Goal: Communication & Community: Participate in discussion

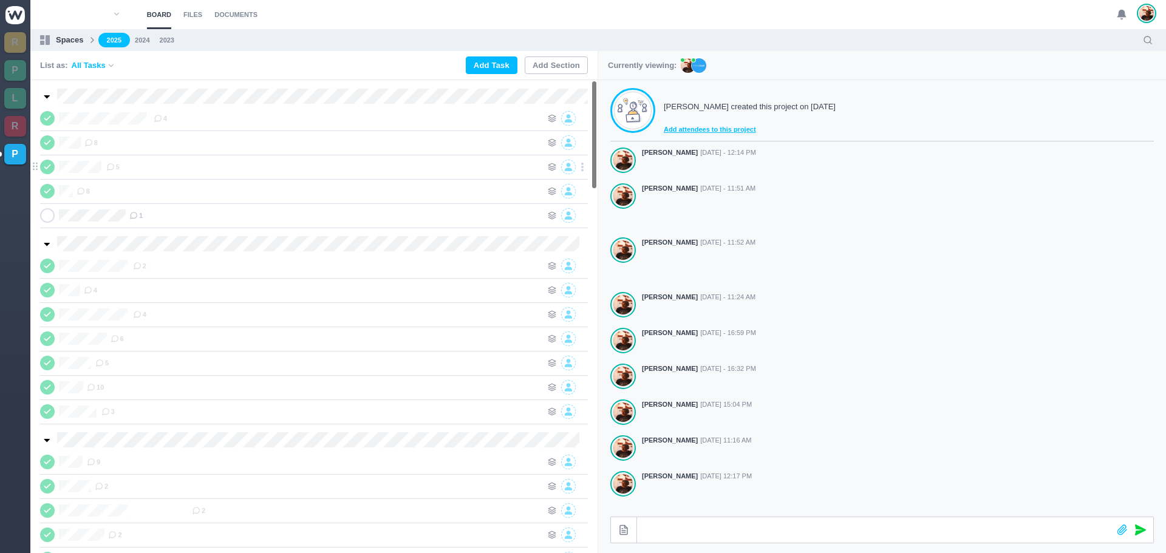
scroll to position [194, 0]
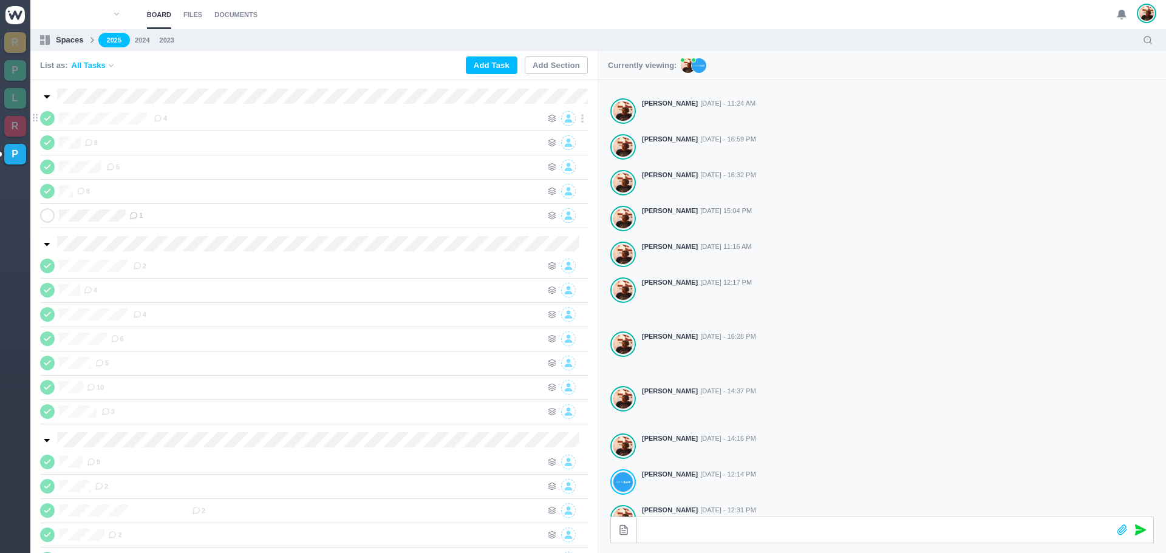
click at [50, 117] on use at bounding box center [46, 119] width 5 height 4
click at [206, 118] on div "4" at bounding box center [348, 118] width 388 height 15
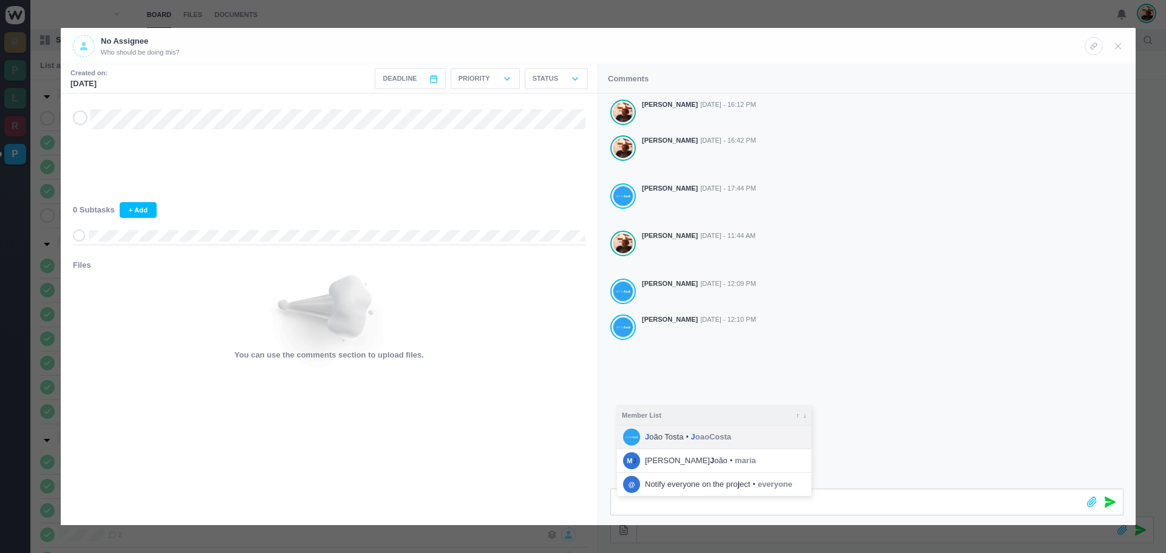
click at [691, 435] on strong "J" at bounding box center [693, 436] width 4 height 9
click at [1111, 502] on icon at bounding box center [1110, 502] width 11 height 11
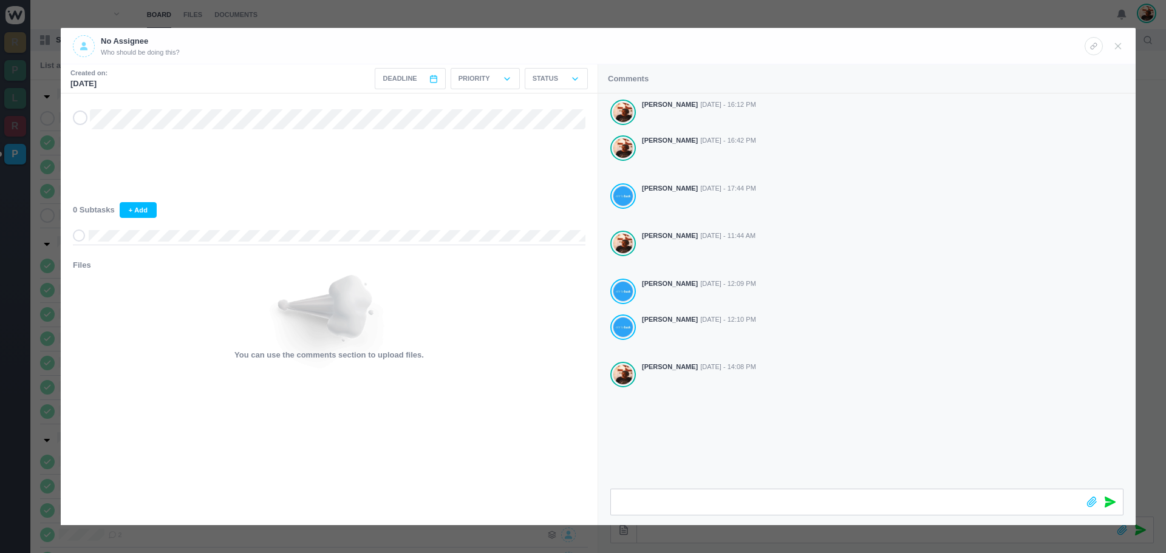
click at [1121, 53] on div at bounding box center [1104, 45] width 39 height 21
click at [1116, 49] on icon at bounding box center [1118, 46] width 11 height 11
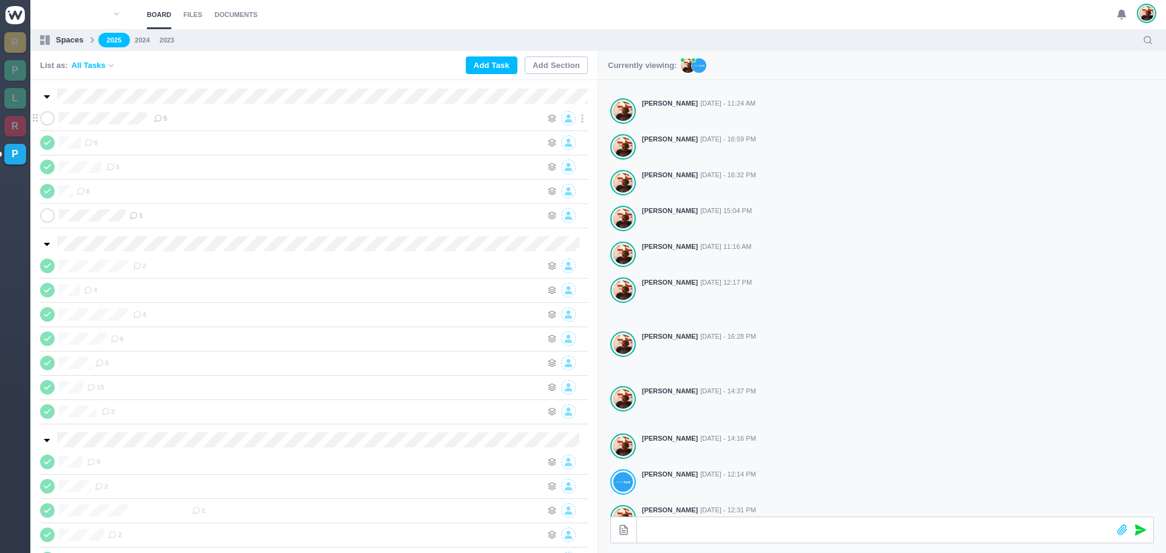
click at [213, 112] on div "5" at bounding box center [348, 118] width 388 height 15
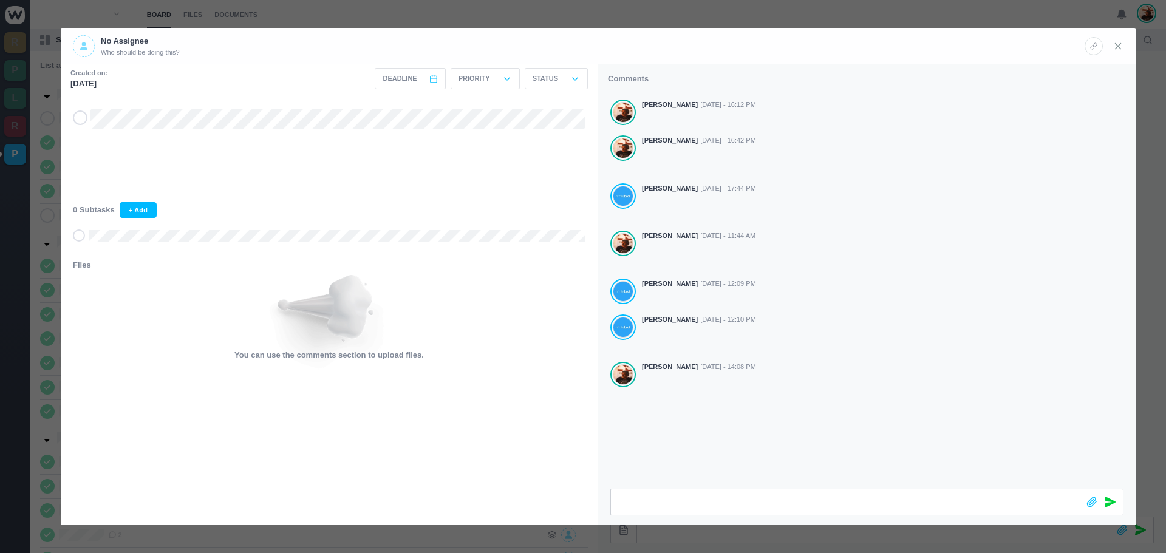
click at [1117, 46] on icon at bounding box center [1118, 46] width 11 height 11
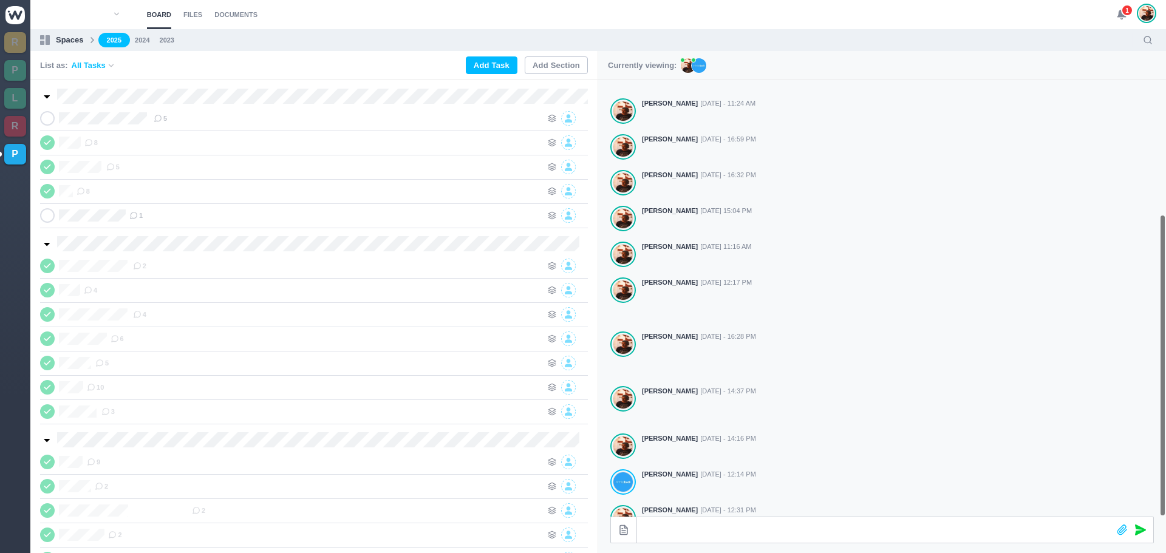
click at [1121, 15] on use at bounding box center [1121, 14] width 9 height 9
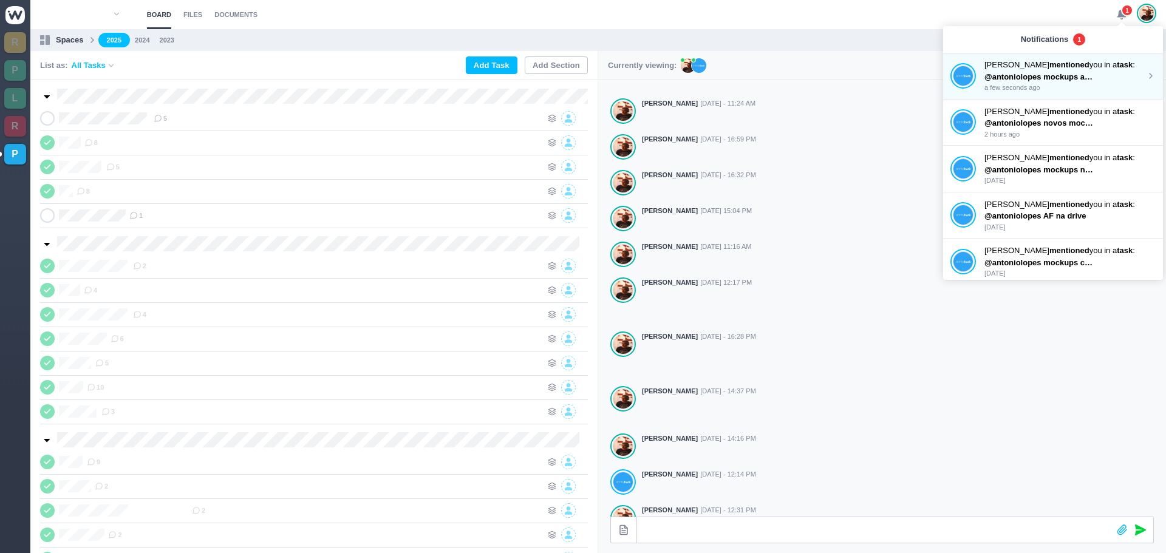
click at [1049, 62] on strong "mentioned" at bounding box center [1069, 64] width 40 height 9
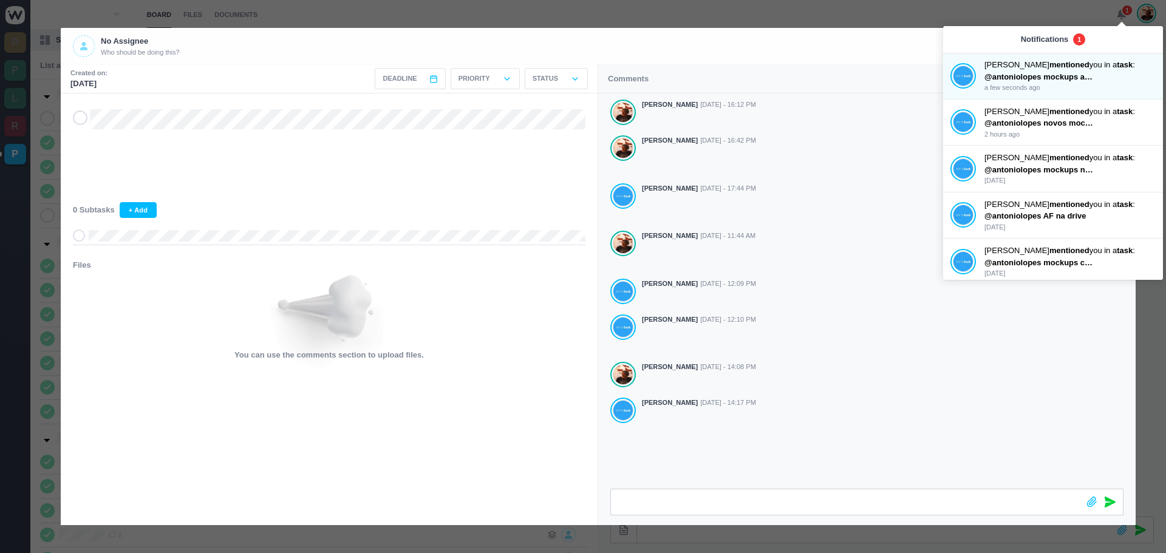
click at [819, 438] on div "[PERSON_NAME] [DATE] - 16:12 PM [PERSON_NAME] [DATE] - 16:42 PM [PERSON_NAME] […" at bounding box center [866, 291] width 537 height 395
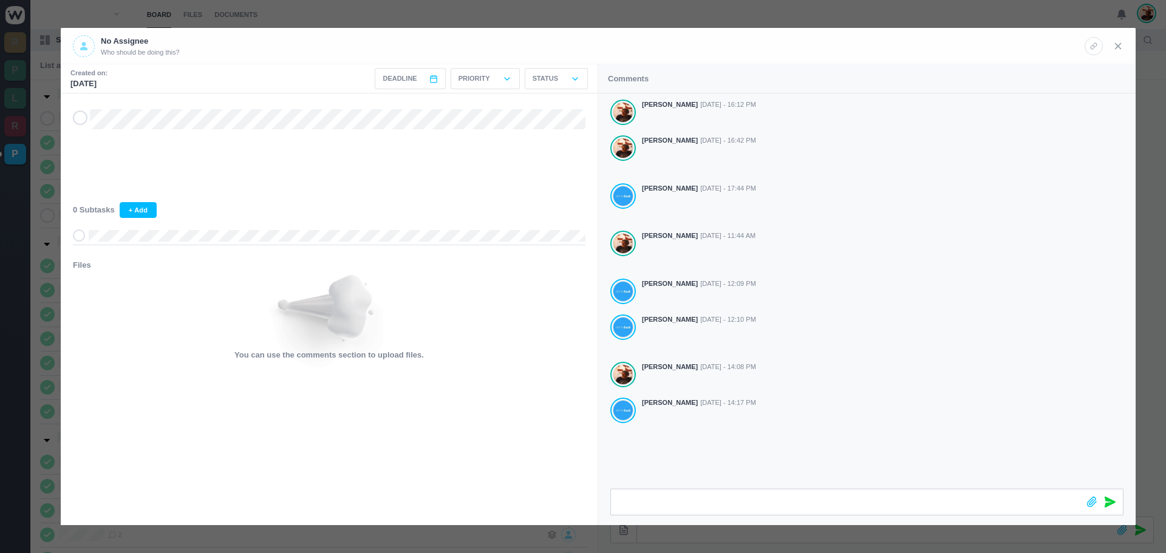
click at [1113, 47] on icon at bounding box center [1118, 46] width 11 height 11
